Goal: Task Accomplishment & Management: Manage account settings

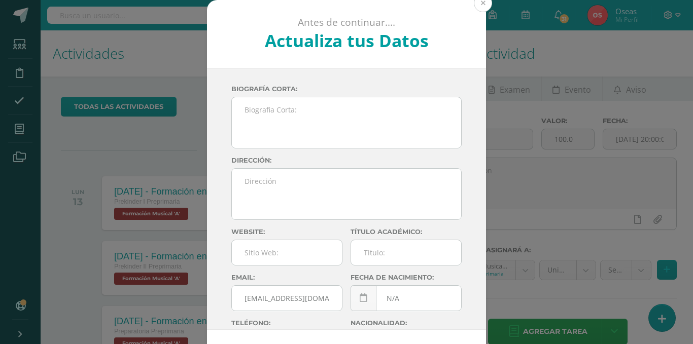
click at [478, 5] on button at bounding box center [483, 3] width 18 height 18
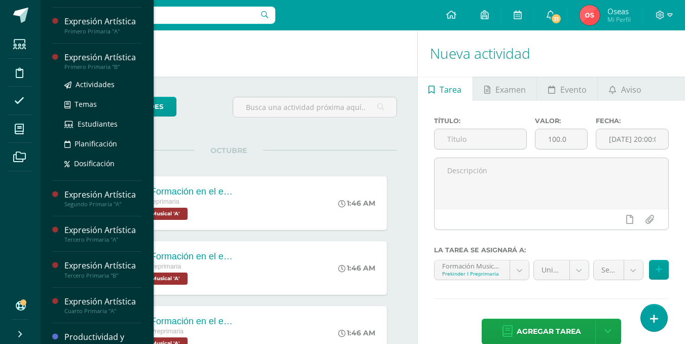
scroll to position [152, 0]
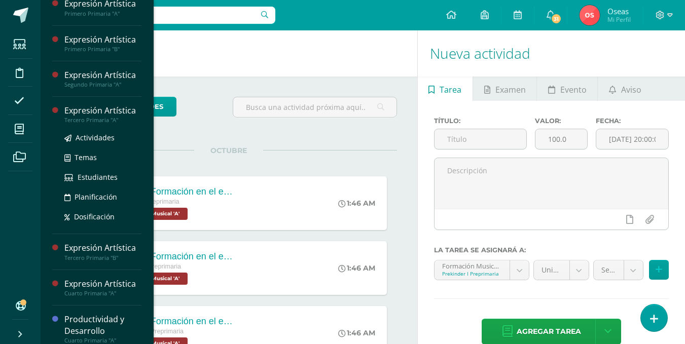
click at [113, 117] on div "Expresión Artística" at bounding box center [102, 111] width 77 height 12
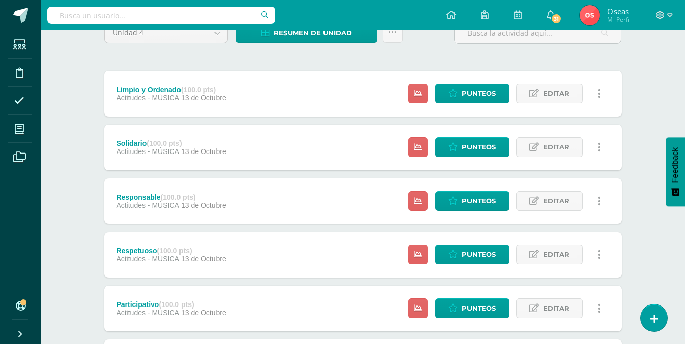
scroll to position [101, 0]
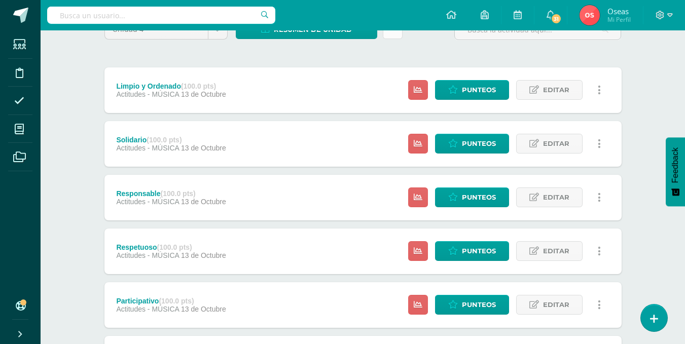
click at [401, 39] on link at bounding box center [393, 29] width 20 height 20
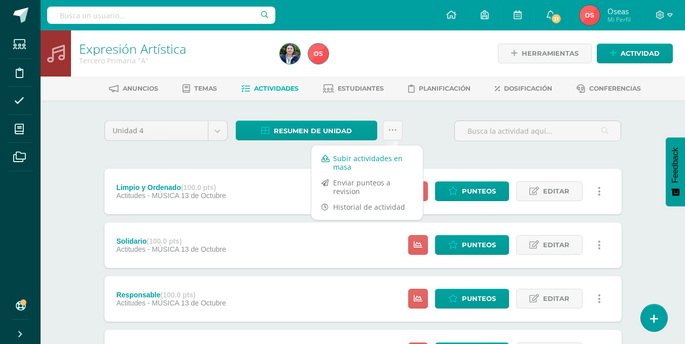
click at [360, 163] on link "Subir actividades en masa" at bounding box center [367, 163] width 112 height 24
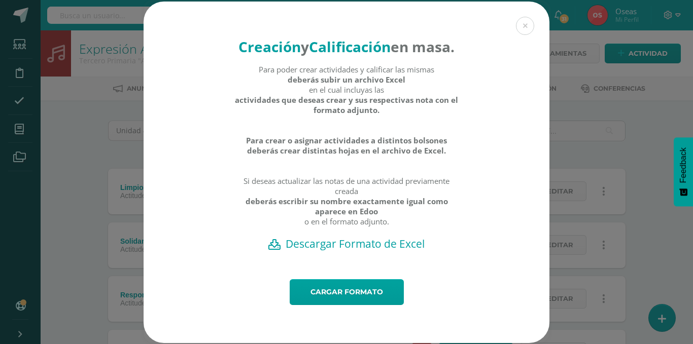
click at [346, 251] on h2 "Descargar Formato de Excel" at bounding box center [346, 244] width 370 height 14
click at [522, 30] on button at bounding box center [525, 26] width 18 height 18
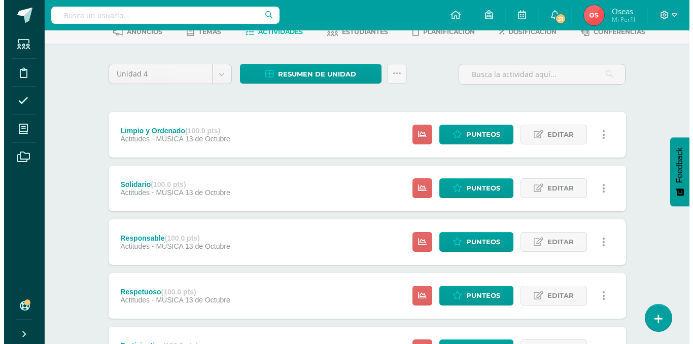
scroll to position [101, 0]
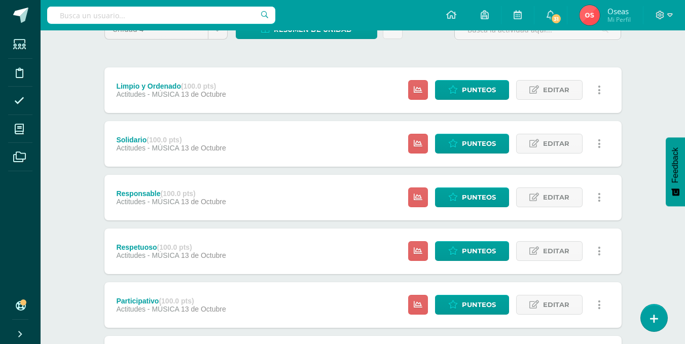
click at [595, 88] on link at bounding box center [600, 90] width 20 height 20
click at [570, 140] on link "Eliminar" at bounding box center [580, 139] width 104 height 16
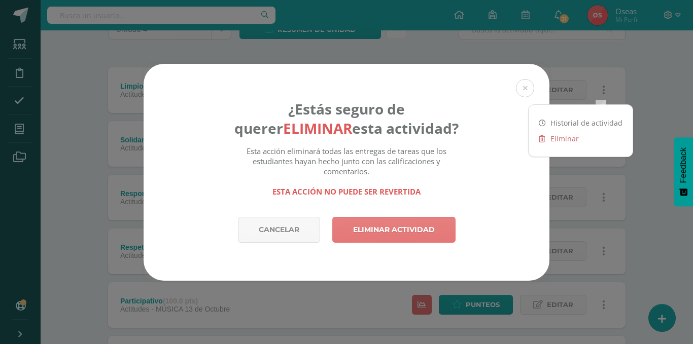
click at [405, 231] on link "Eliminar actividad" at bounding box center [393, 230] width 123 height 26
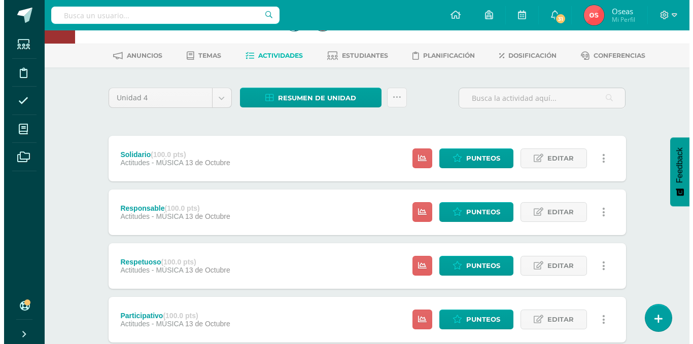
scroll to position [51, 0]
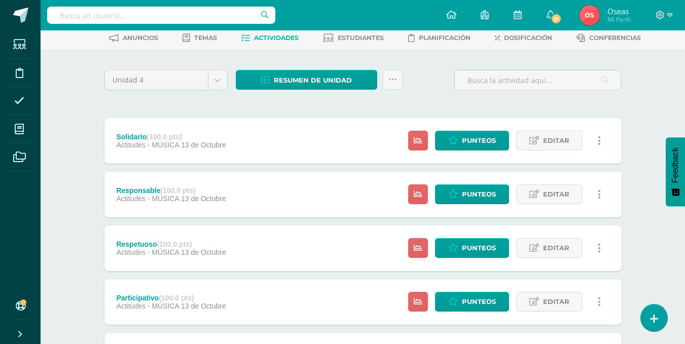
click at [602, 139] on link at bounding box center [600, 141] width 20 height 20
click at [570, 192] on link "Eliminar" at bounding box center [580, 190] width 104 height 16
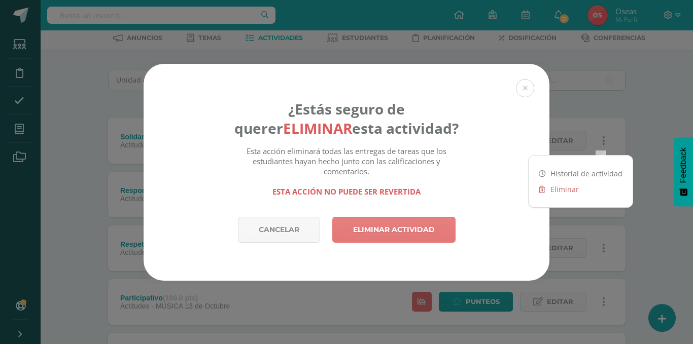
click at [422, 222] on link "Eliminar actividad" at bounding box center [393, 230] width 123 height 26
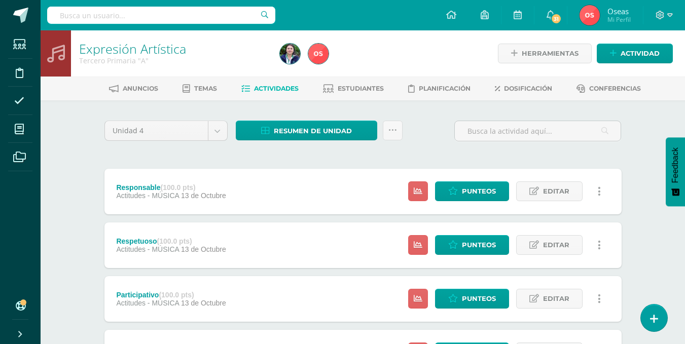
click at [598, 195] on icon at bounding box center [599, 191] width 3 height 11
click at [556, 241] on link "Eliminar" at bounding box center [580, 240] width 104 height 16
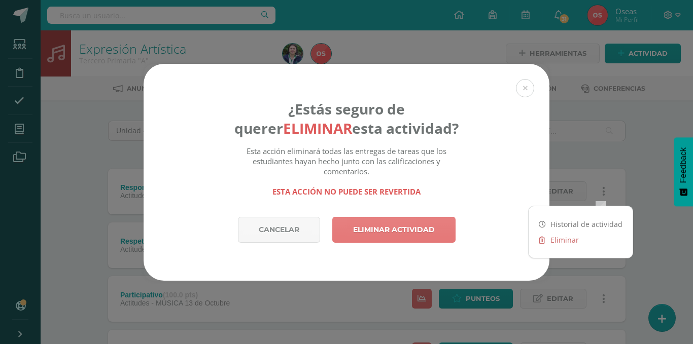
click at [420, 229] on link "Eliminar actividad" at bounding box center [393, 230] width 123 height 26
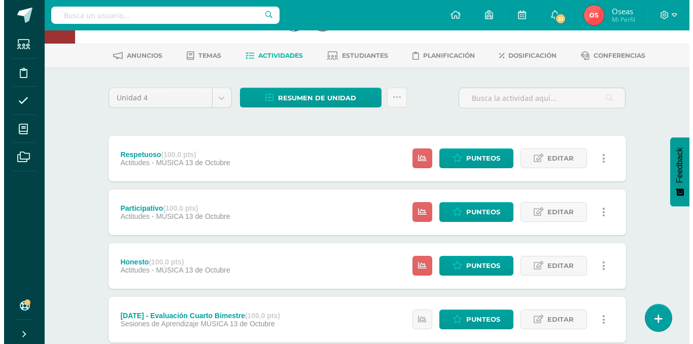
scroll to position [51, 0]
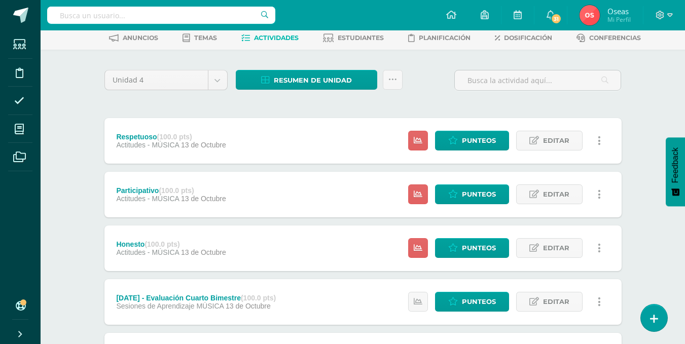
click at [599, 139] on icon at bounding box center [599, 140] width 3 height 11
click at [550, 188] on link "Eliminar" at bounding box center [580, 190] width 104 height 16
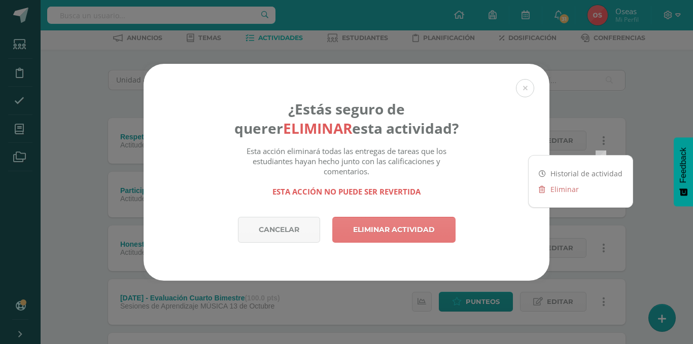
click at [410, 232] on link "Eliminar actividad" at bounding box center [393, 230] width 123 height 26
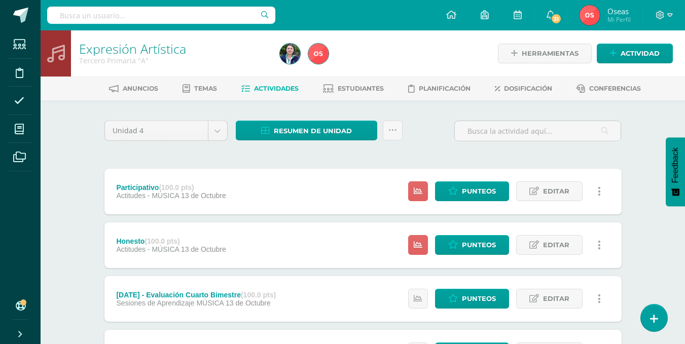
click at [600, 190] on link at bounding box center [600, 192] width 20 height 20
click at [559, 242] on link "Eliminar" at bounding box center [580, 240] width 104 height 16
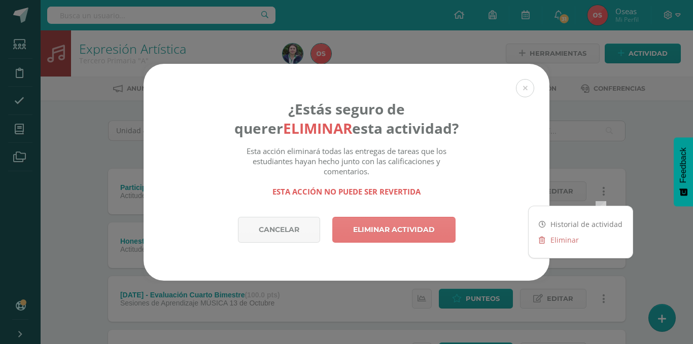
click at [419, 228] on link "Eliminar actividad" at bounding box center [393, 230] width 123 height 26
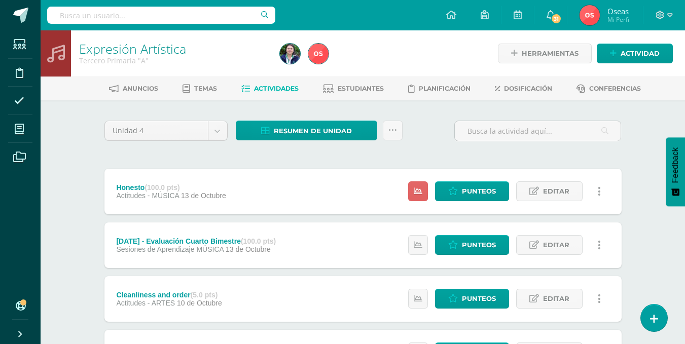
click at [611, 192] on div "Estatus de Actividad: 0 Estudiantes sin calificar 0 Estudiantes con cero Media …" at bounding box center [507, 192] width 229 height 46
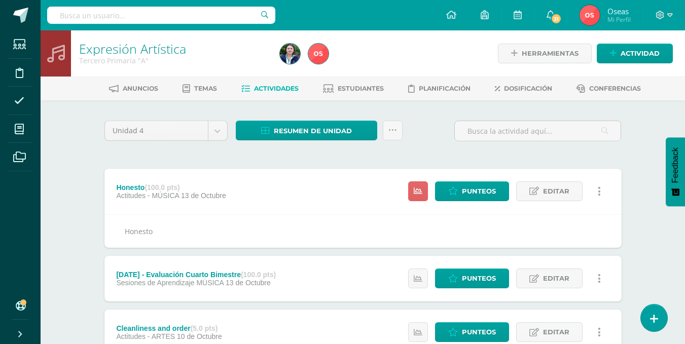
click at [601, 192] on link at bounding box center [600, 192] width 20 height 20
click at [556, 239] on link "Eliminar" at bounding box center [580, 240] width 104 height 16
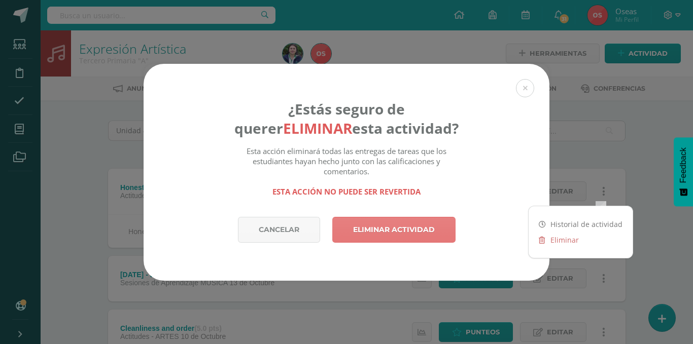
click at [405, 221] on link "Eliminar actividad" at bounding box center [393, 230] width 123 height 26
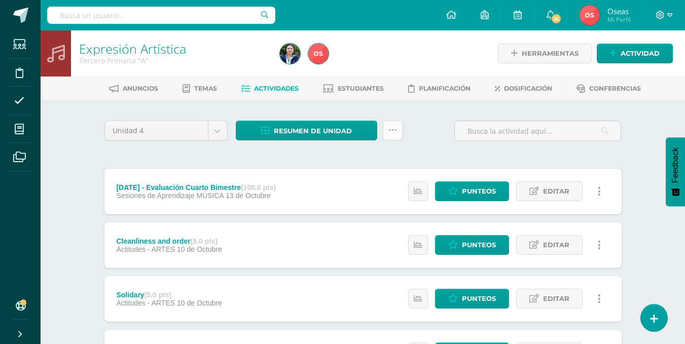
click at [392, 131] on icon at bounding box center [392, 130] width 9 height 9
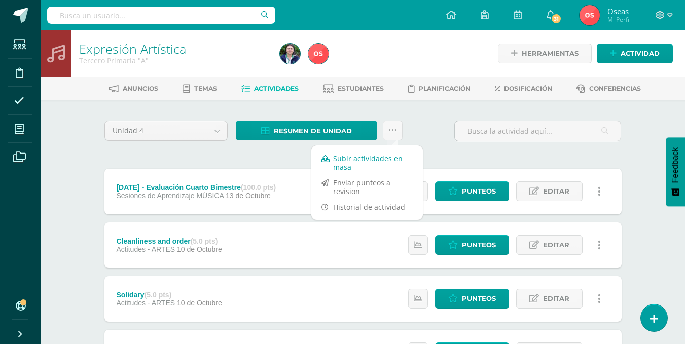
click at [380, 160] on link "Subir actividades en masa" at bounding box center [367, 163] width 112 height 24
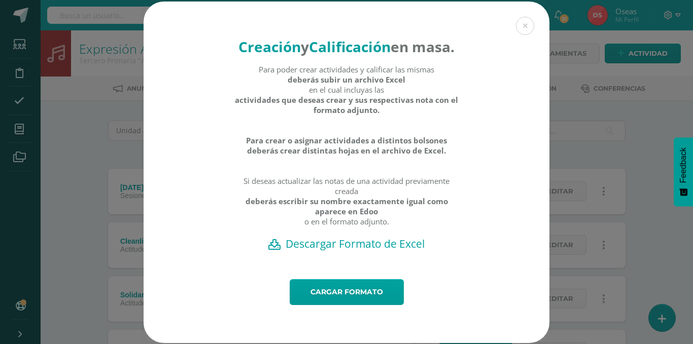
click at [358, 251] on h2 "Descargar Formato de Excel" at bounding box center [346, 244] width 370 height 14
click at [342, 305] on link "Cargar formato" at bounding box center [346, 292] width 114 height 26
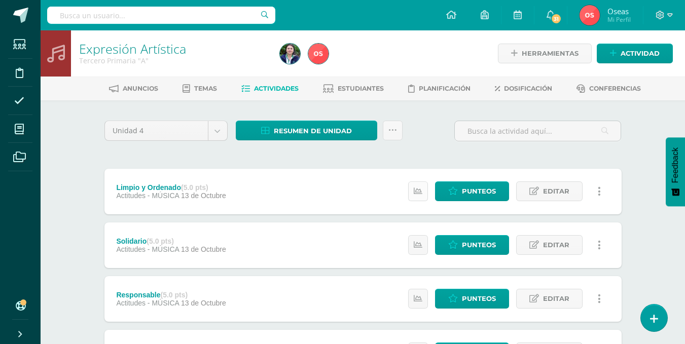
click at [418, 188] on icon at bounding box center [418, 191] width 9 height 9
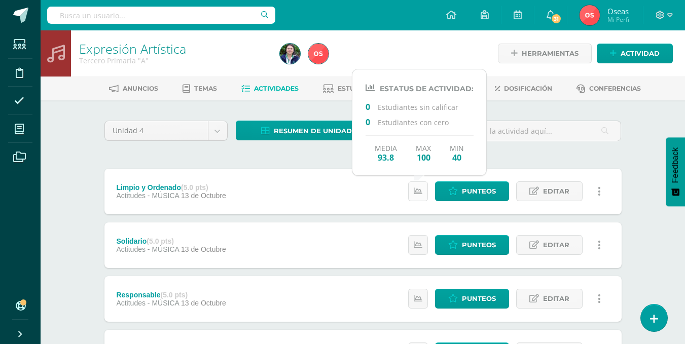
click at [418, 188] on icon at bounding box center [418, 191] width 9 height 9
click at [281, 86] on span "Actividades" at bounding box center [276, 89] width 45 height 8
